Goal: Task Accomplishment & Management: Manage account settings

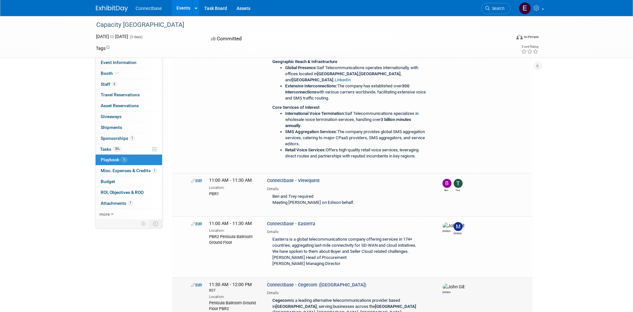
scroll to position [5686, 0]
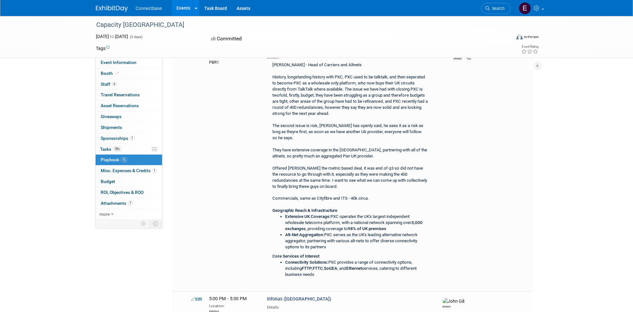
scroll to position [4599, 0]
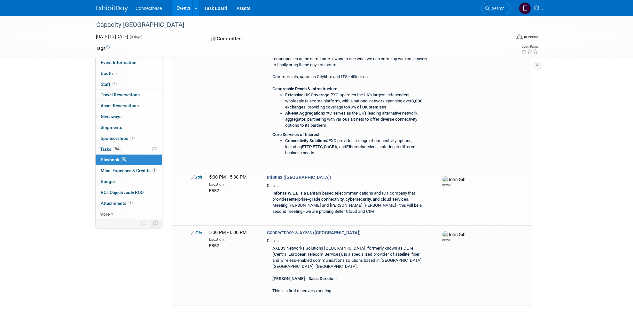
click at [253, 311] on link at bounding box center [250, 317] width 11 height 8
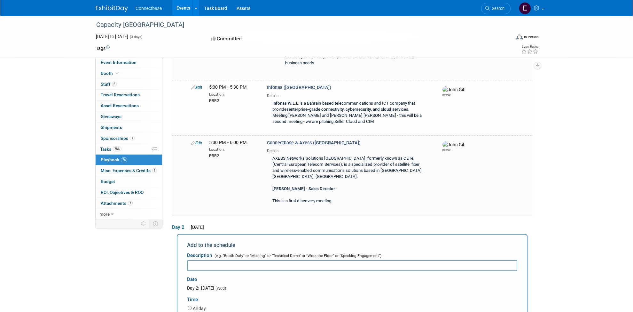
scroll to position [0, 0]
click at [299, 260] on input "text" at bounding box center [352, 265] width 330 height 11
click at [248, 260] on input "Console Connect and [PERSON_NAME] [PERSON_NAME]" at bounding box center [352, 265] width 330 height 11
drag, startPoint x: 248, startPoint y: 112, endPoint x: 235, endPoint y: 110, distance: 12.8
click at [235, 260] on input "Console Connect and [PERSON_NAME] [PERSON_NAME]" at bounding box center [352, 265] width 330 height 11
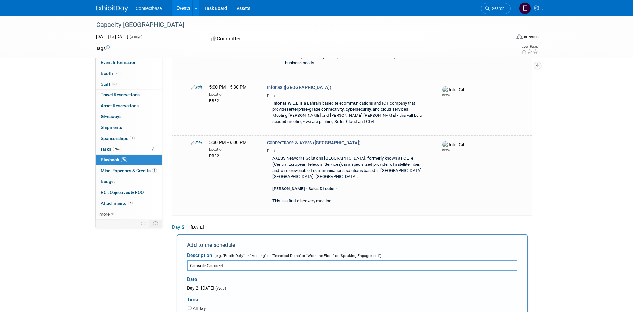
type input "Console Connect"
select select
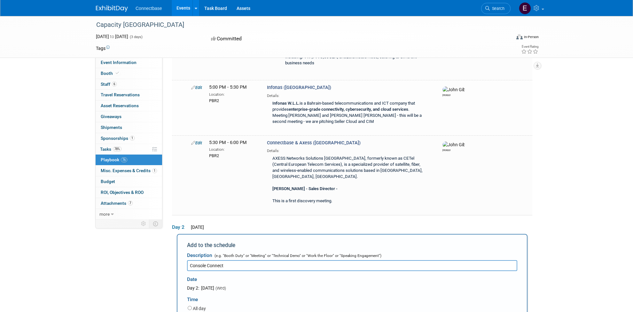
type input "[PERSON_NAME]"
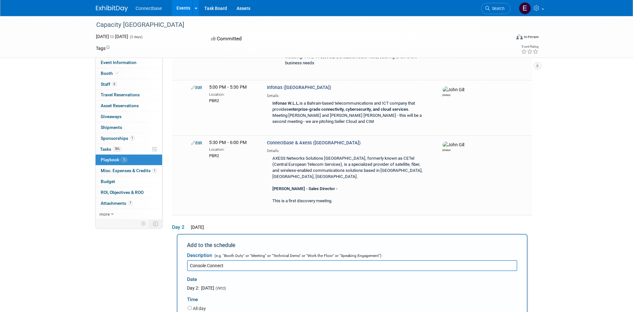
drag, startPoint x: 221, startPoint y: 444, endPoint x: 216, endPoint y: 447, distance: 6.2
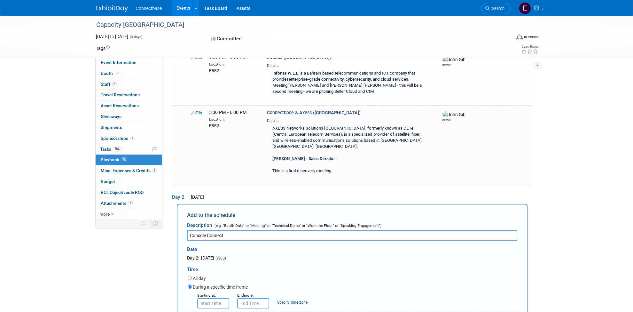
scroll to position [4721, 0]
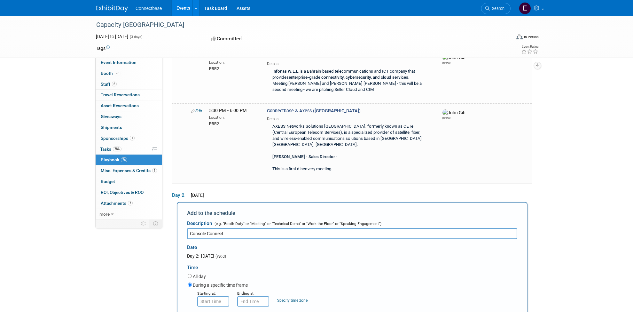
drag, startPoint x: 368, startPoint y: 405, endPoint x: 373, endPoint y: 409, distance: 5.9
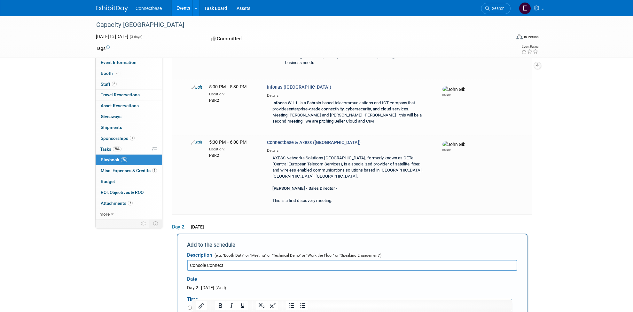
scroll to position [4689, 0]
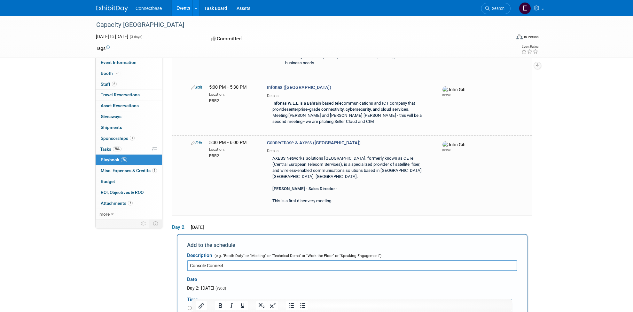
type input "11:30 AM"
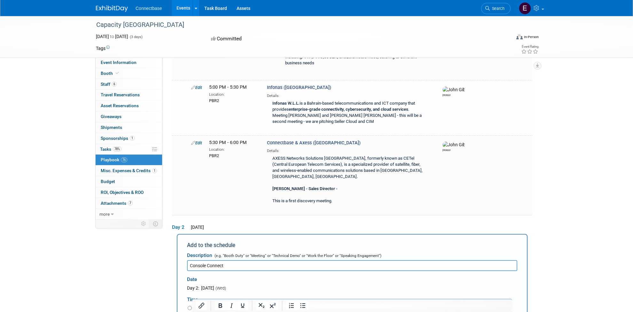
type input "12:00 PM"
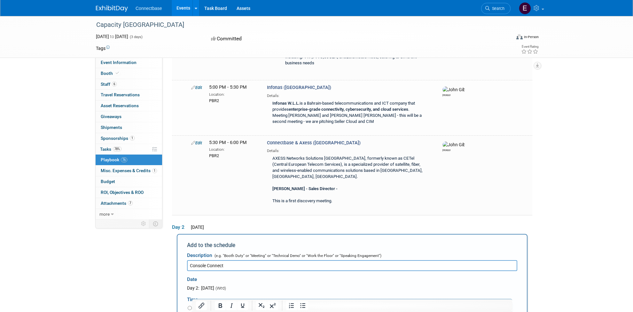
click at [58, 200] on div "Capacity [GEOGRAPHIC_DATA] [DATE] to [DATE] (3 days) [DATE] to [DATE] Committed…" at bounding box center [316, 304] width 633 height 9954
paste input "Bilateral table at PCCW booth (T4)"
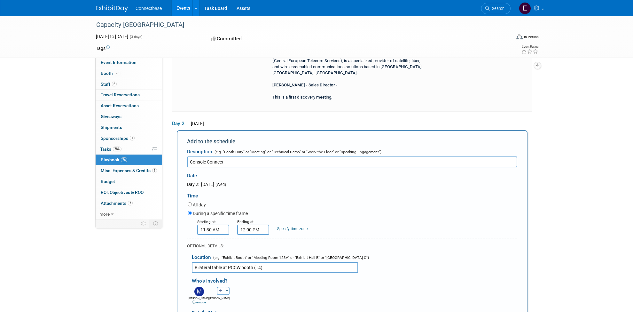
scroll to position [4816, 0]
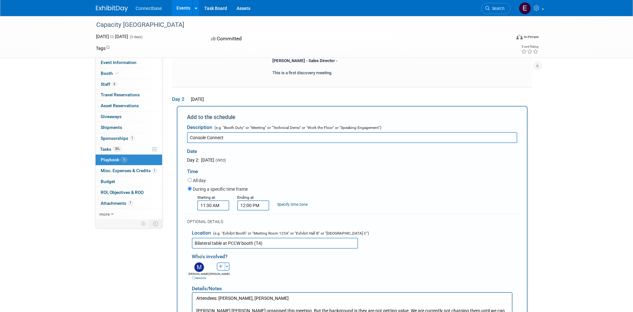
type input "Bilateral table at PCCW booth (T4)"
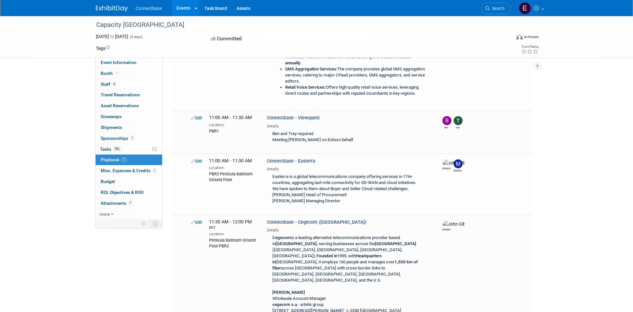
scroll to position [5863, 0]
